Goal: Transaction & Acquisition: Purchase product/service

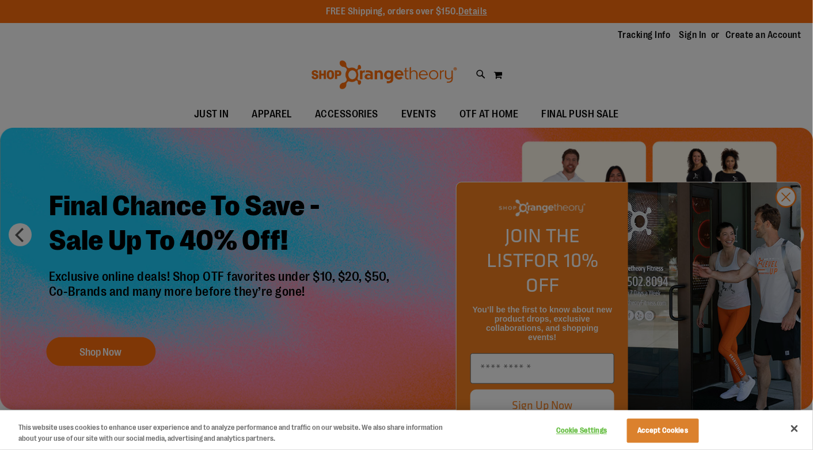
click at [319, 115] on div at bounding box center [406, 225] width 813 height 450
click at [648, 439] on button "Accept Cookies" at bounding box center [663, 431] width 72 height 24
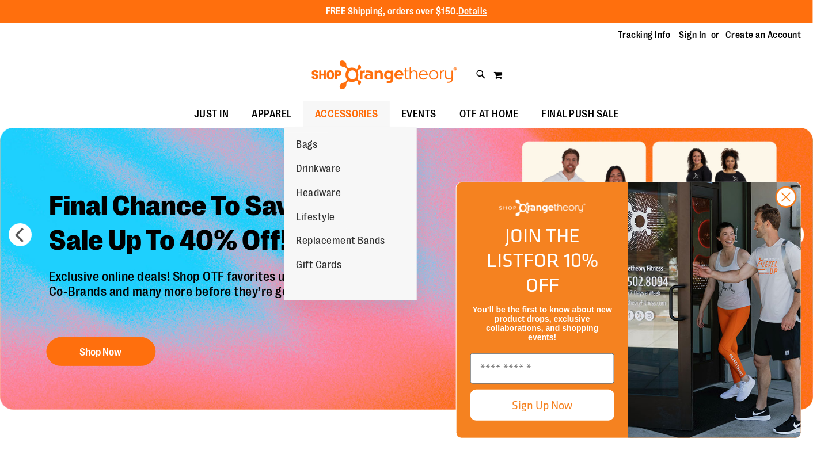
click at [321, 124] on span "ACCESSORIES" at bounding box center [347, 114] width 64 height 26
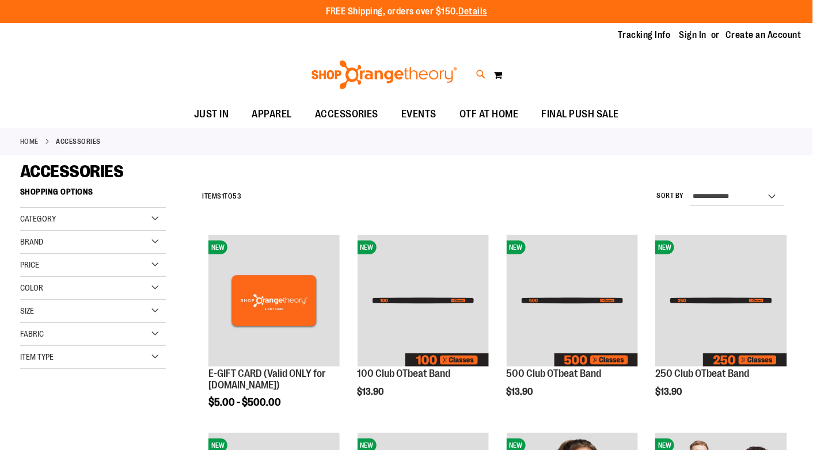
click at [477, 74] on icon at bounding box center [481, 74] width 10 height 13
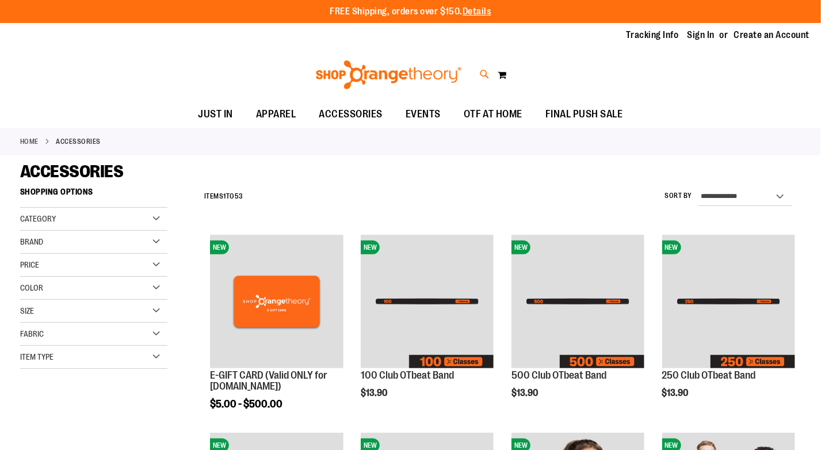
type input "*"
click at [182, 246] on span "$124.00" at bounding box center [185, 251] width 45 height 12
type input "**********"
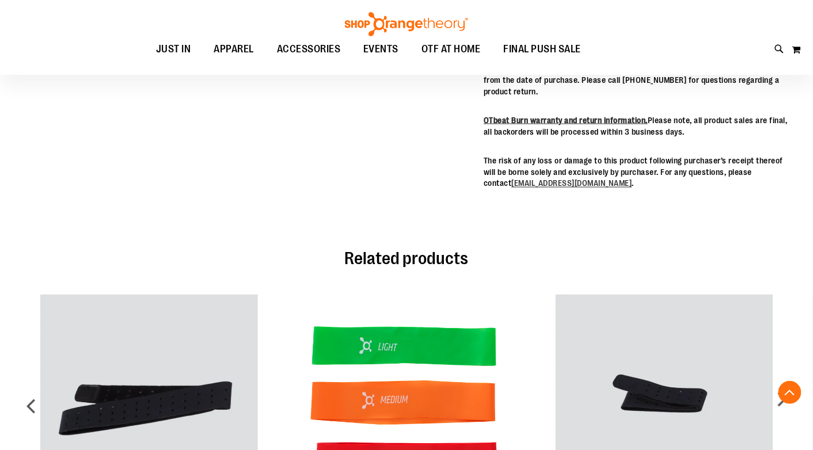
scroll to position [529, 0]
